Goal: Browse casually: Explore the website without a specific task or goal

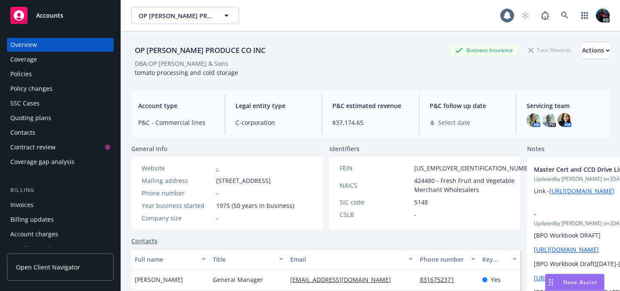
scroll to position [169, 0]
